Goal: Information Seeking & Learning: Understand process/instructions

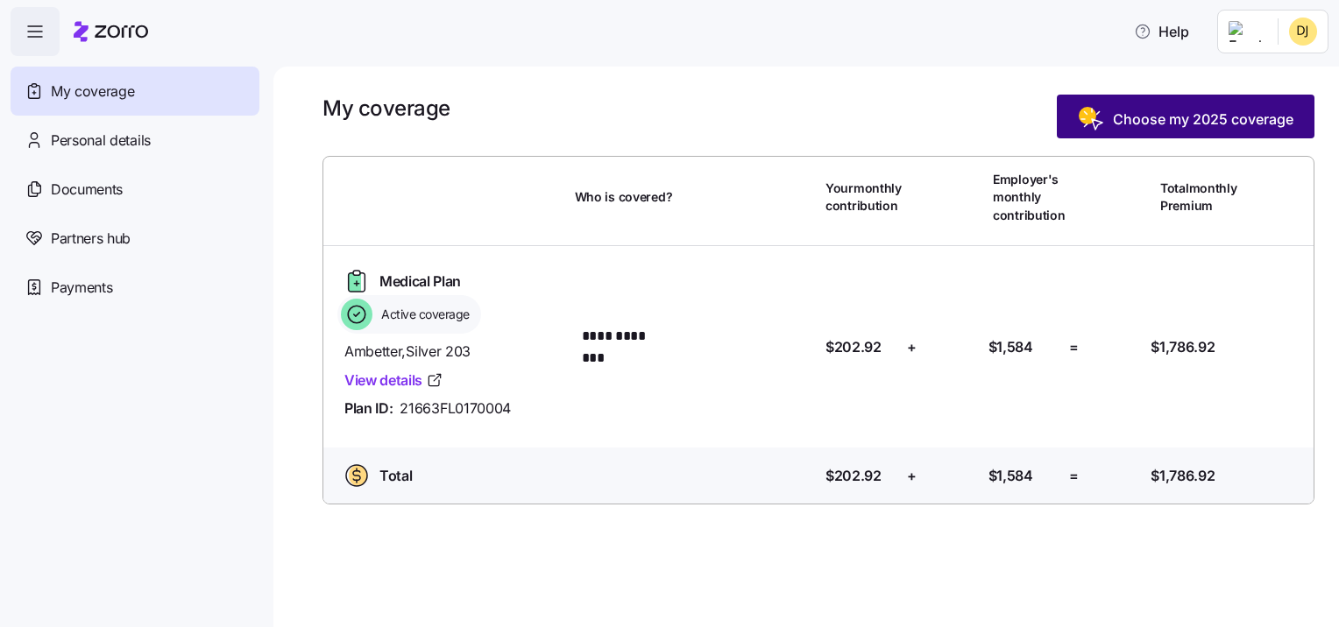
click at [1179, 112] on span "Choose my 2025 coverage" at bounding box center [1203, 119] width 180 height 21
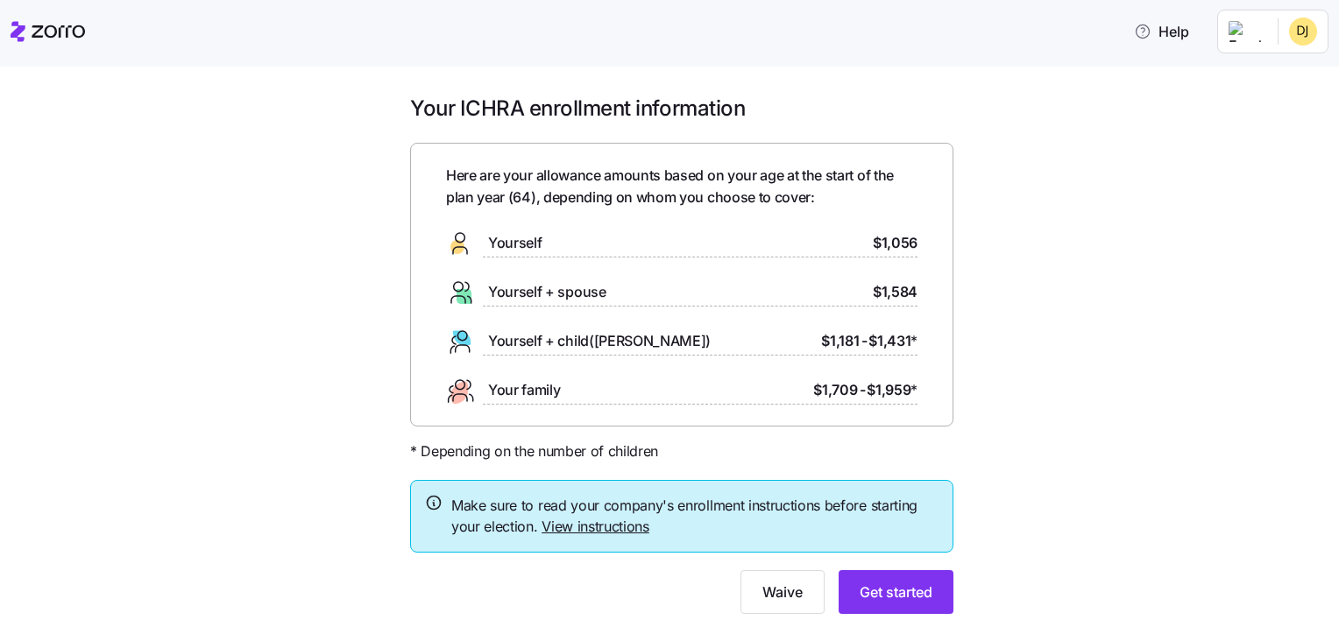
click at [579, 529] on link "View instructions" at bounding box center [595, 527] width 108 height 18
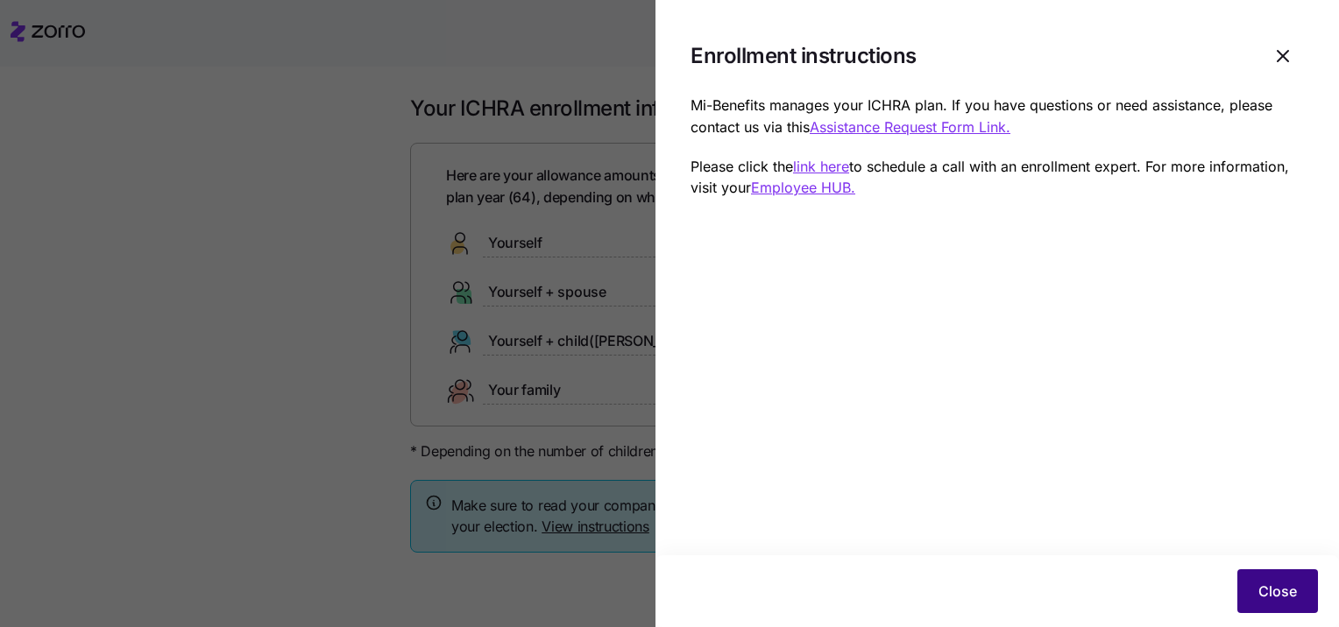
click at [1274, 597] on span "Close" at bounding box center [1277, 591] width 39 height 21
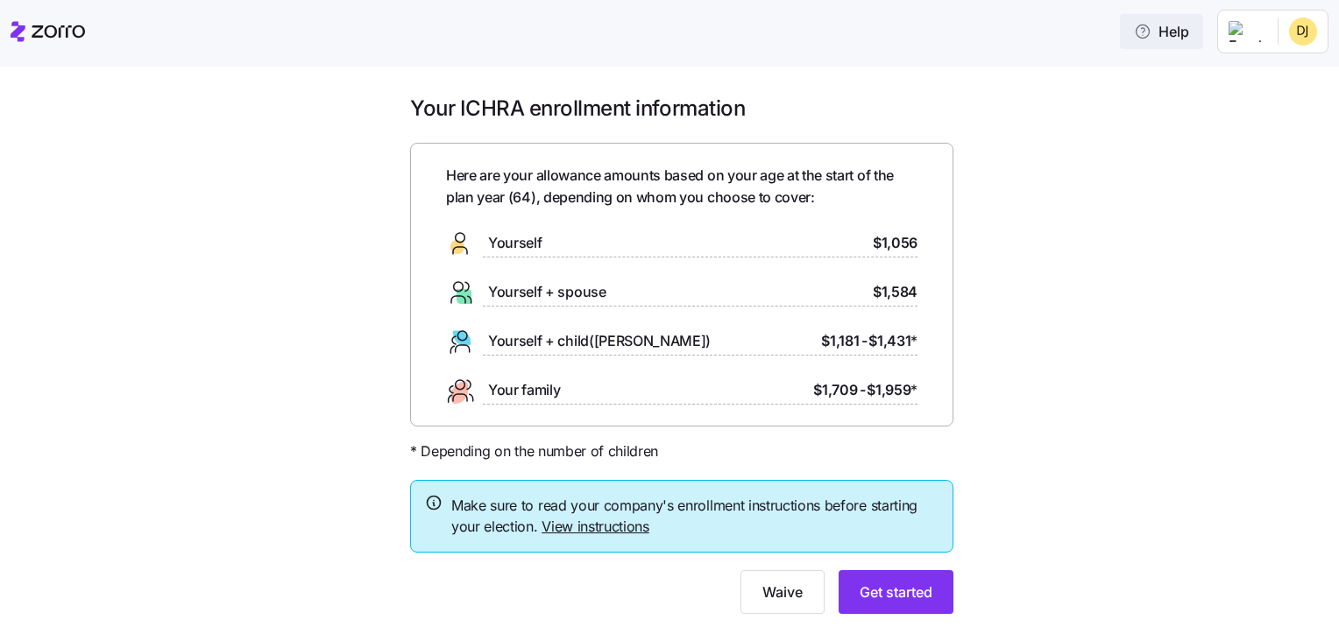
click at [1147, 35] on icon "button" at bounding box center [1143, 32] width 18 height 18
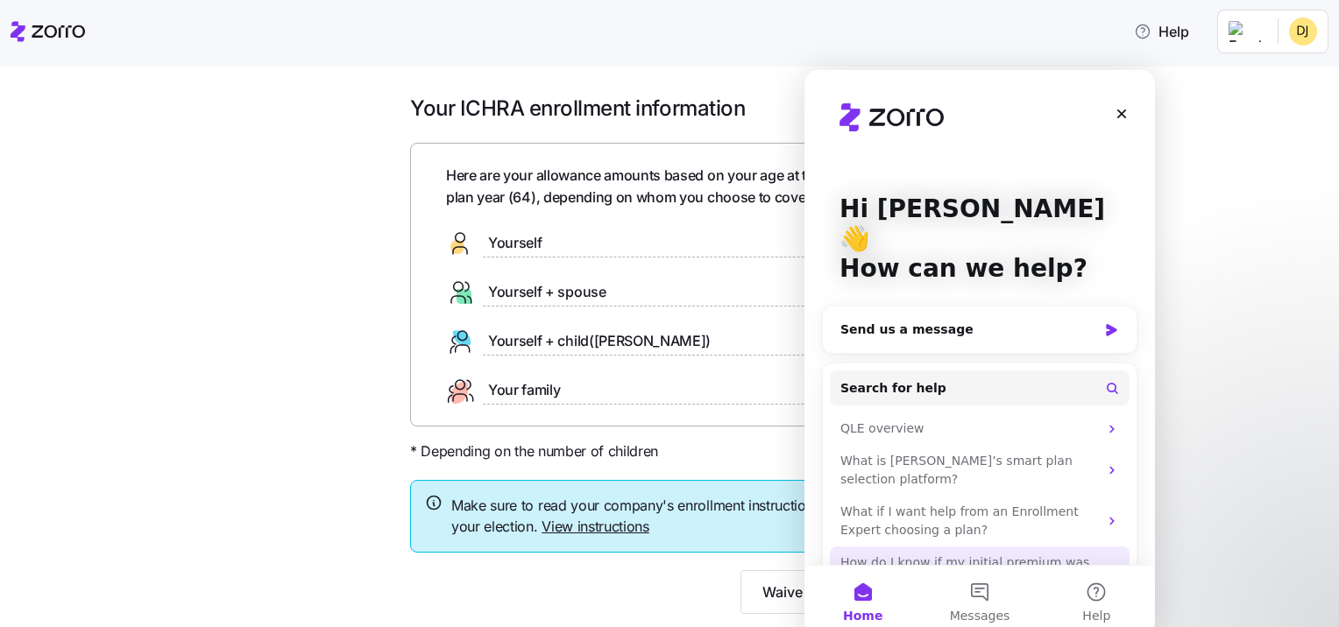
click at [1086, 554] on div "How do I know if my initial premium was paid, or if I am set up with autopay?" at bounding box center [969, 572] width 258 height 37
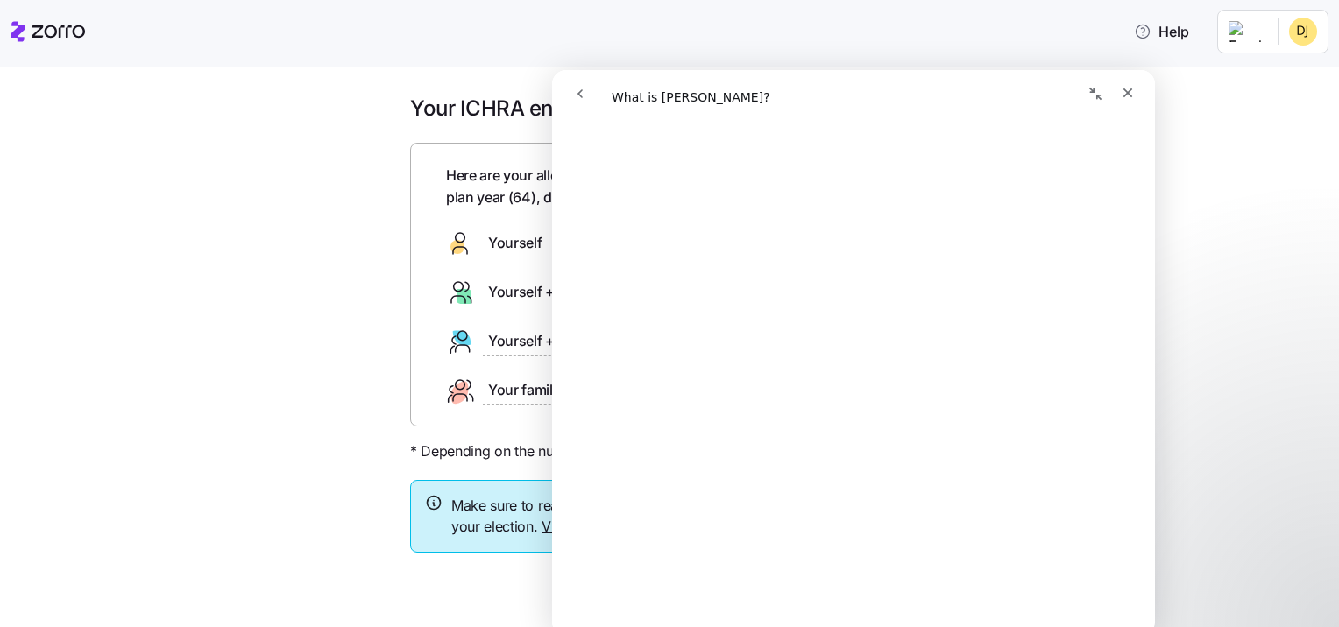
scroll to position [304, 0]
click at [1127, 93] on icon "Close" at bounding box center [1127, 93] width 14 height 14
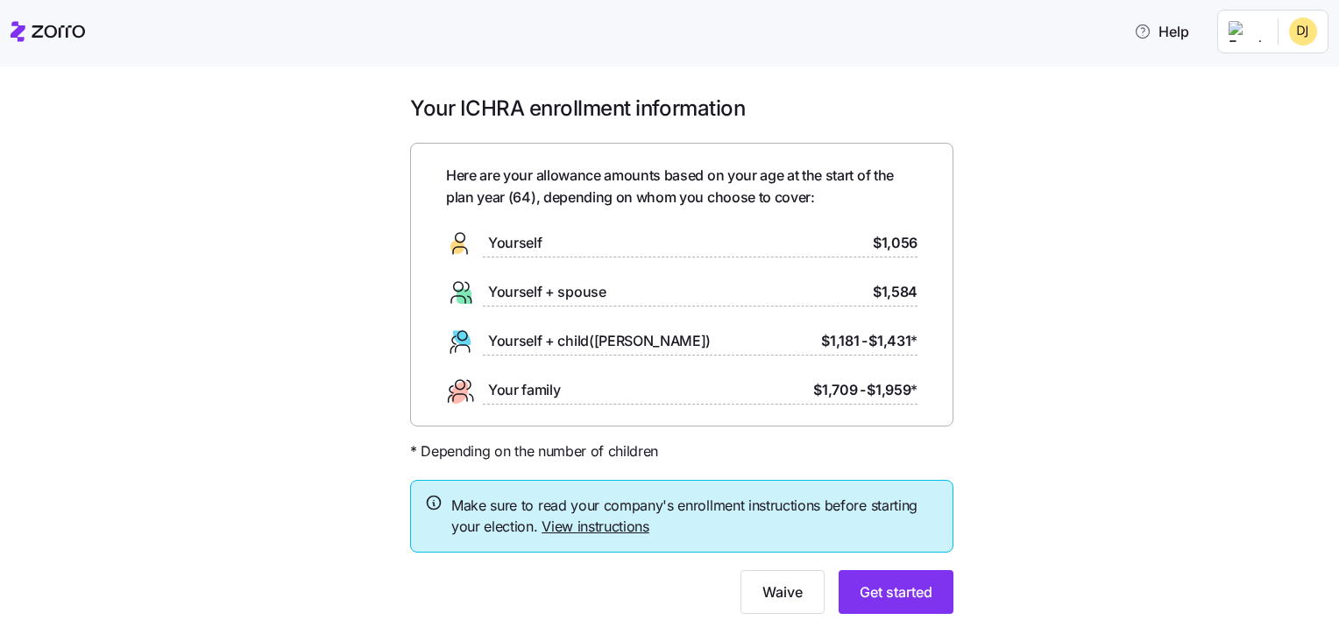
scroll to position [0, 0]
click at [1297, 34] on html "Help Your ICHRA enrollment information Here are your allowance amounts based on…" at bounding box center [669, 308] width 1339 height 617
click at [1260, 105] on div "Log out" at bounding box center [1256, 106] width 68 height 19
